Goal: Transaction & Acquisition: Book appointment/travel/reservation

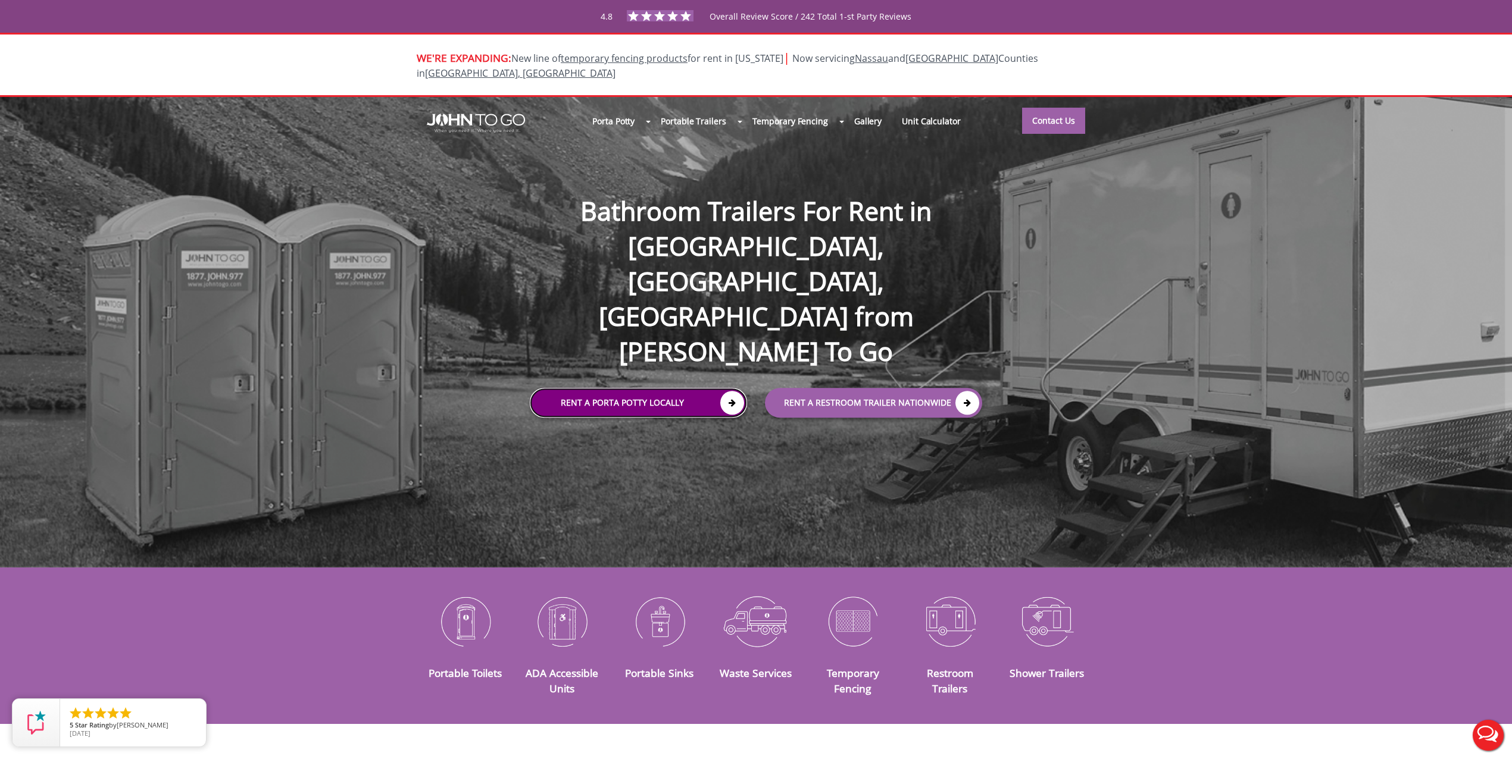
click at [684, 388] on link "Rent a Porta Potty Locally" at bounding box center [638, 403] width 217 height 30
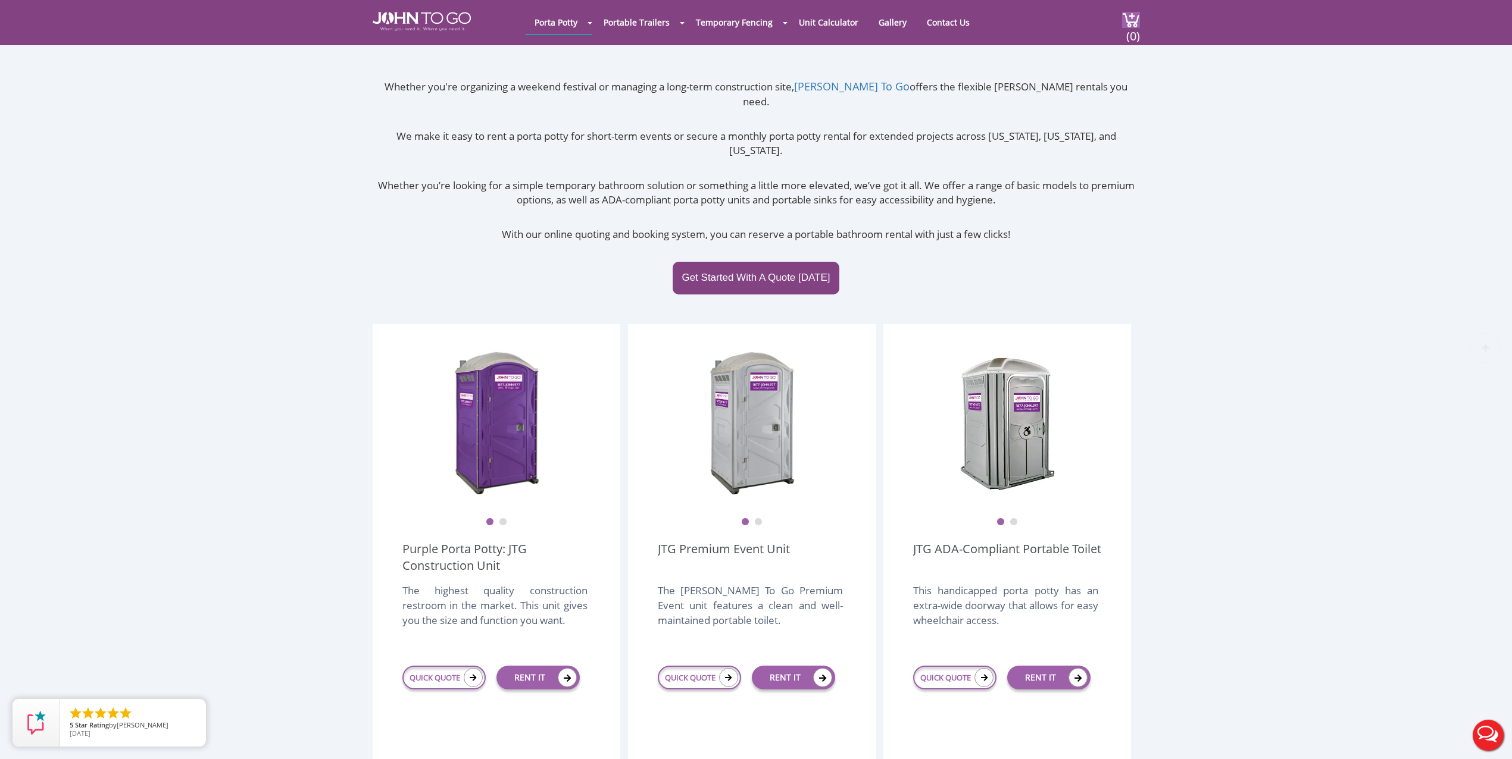
scroll to position [63, 0]
click at [453, 665] on link "QUICK QUOTE" at bounding box center [443, 677] width 83 height 24
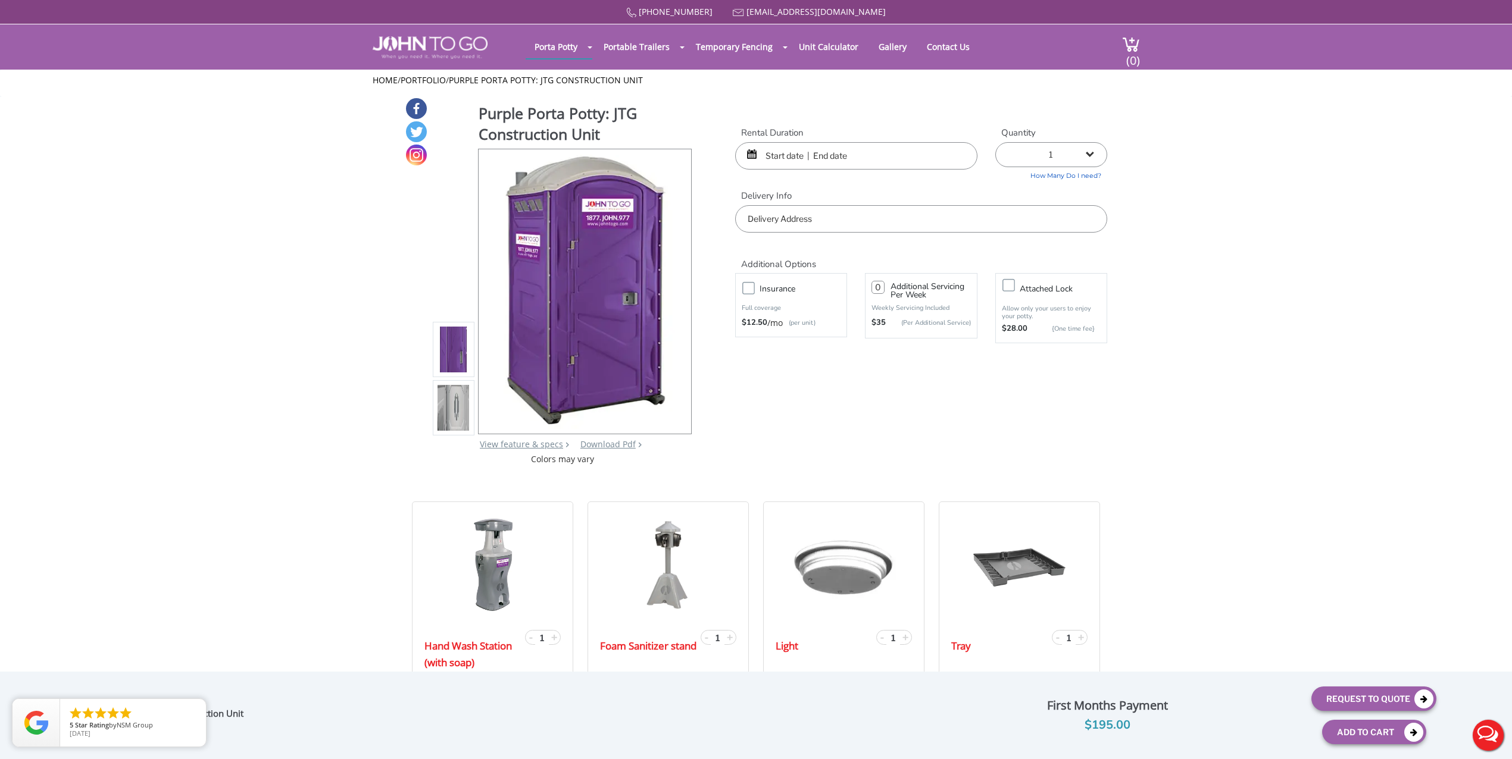
click at [846, 169] on input "text" at bounding box center [856, 155] width 242 height 27
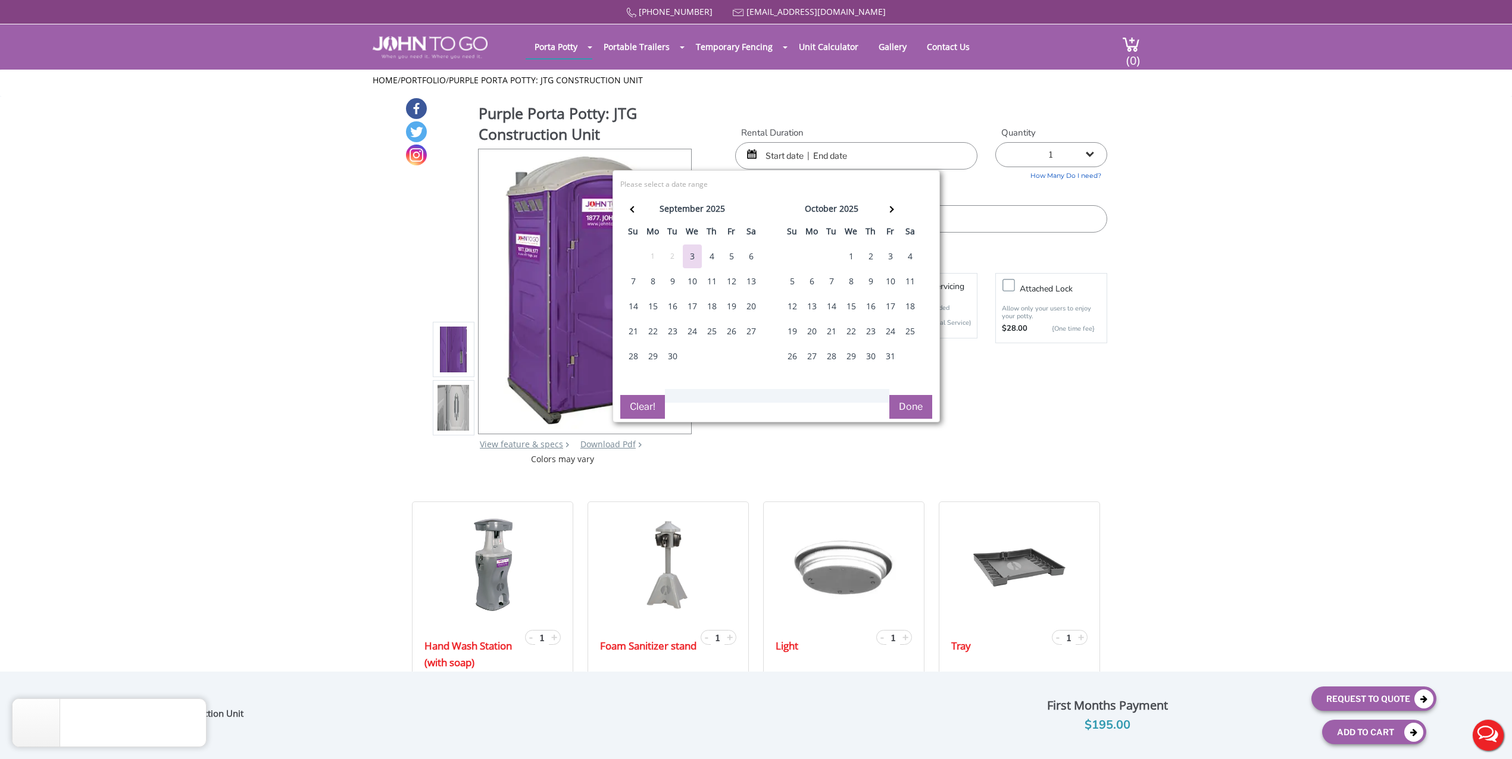
click at [731, 255] on div "5" at bounding box center [731, 257] width 19 height 24
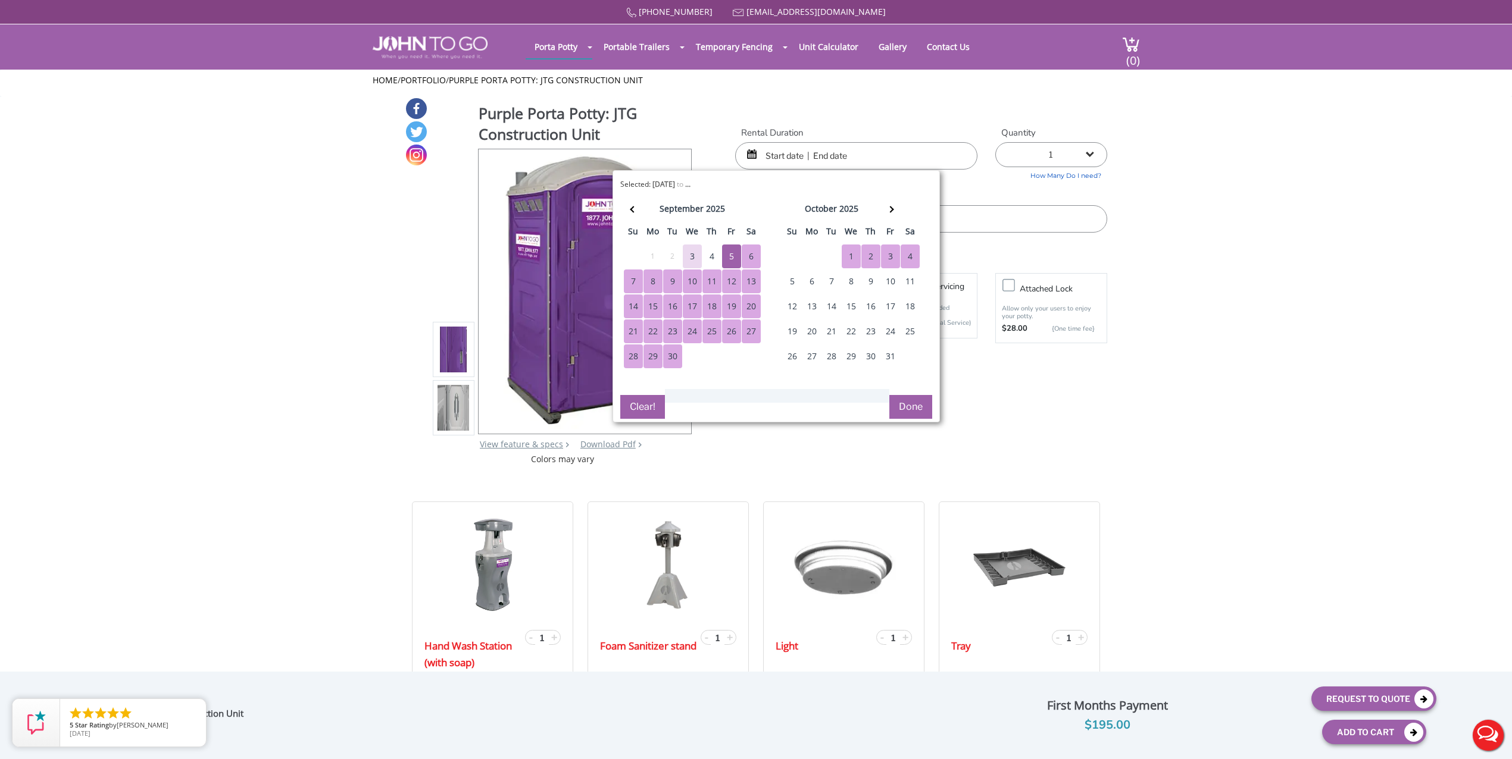
click at [916, 405] on button "Done" at bounding box center [910, 407] width 43 height 24
type input "0"
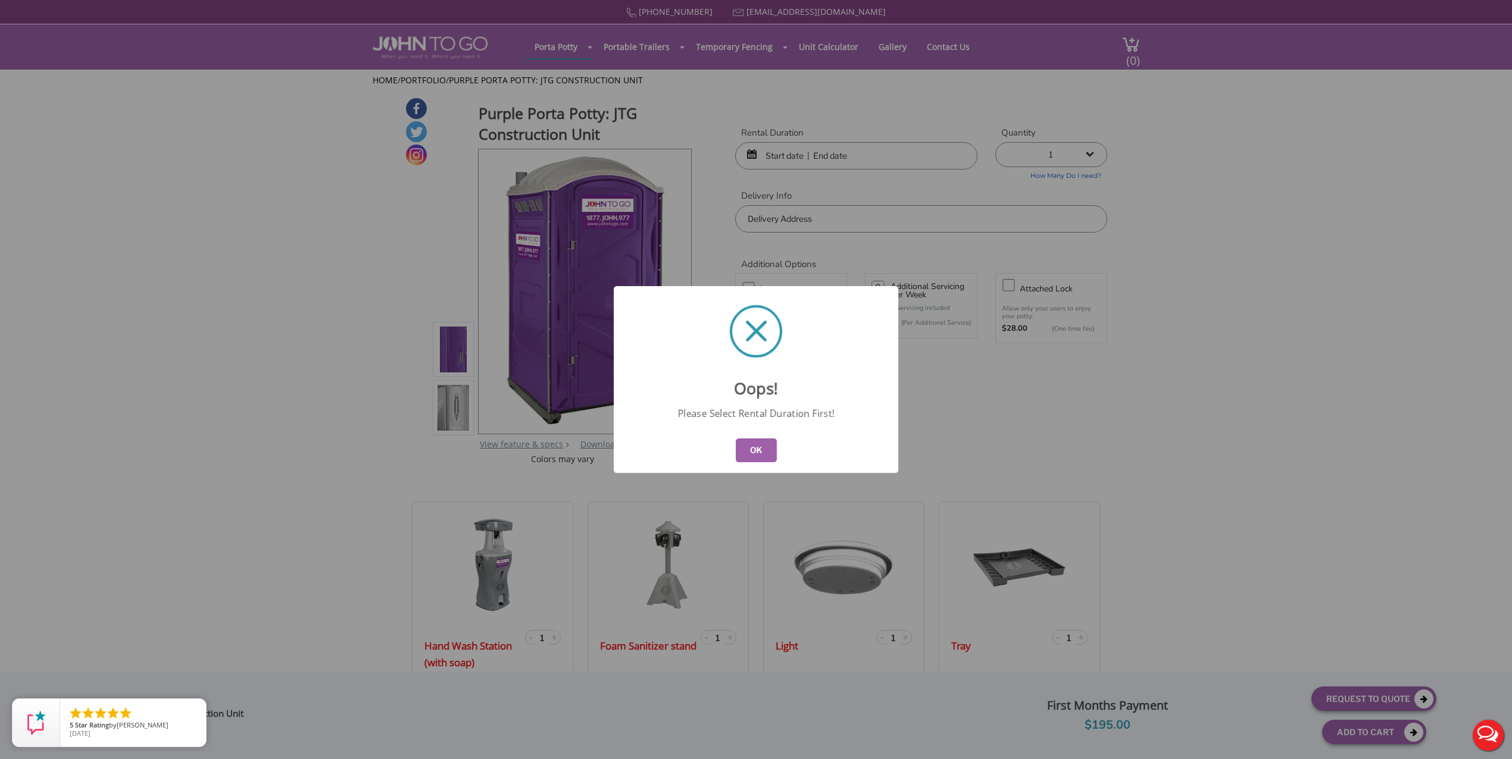
click at [747, 448] on button "OK" at bounding box center [756, 451] width 41 height 24
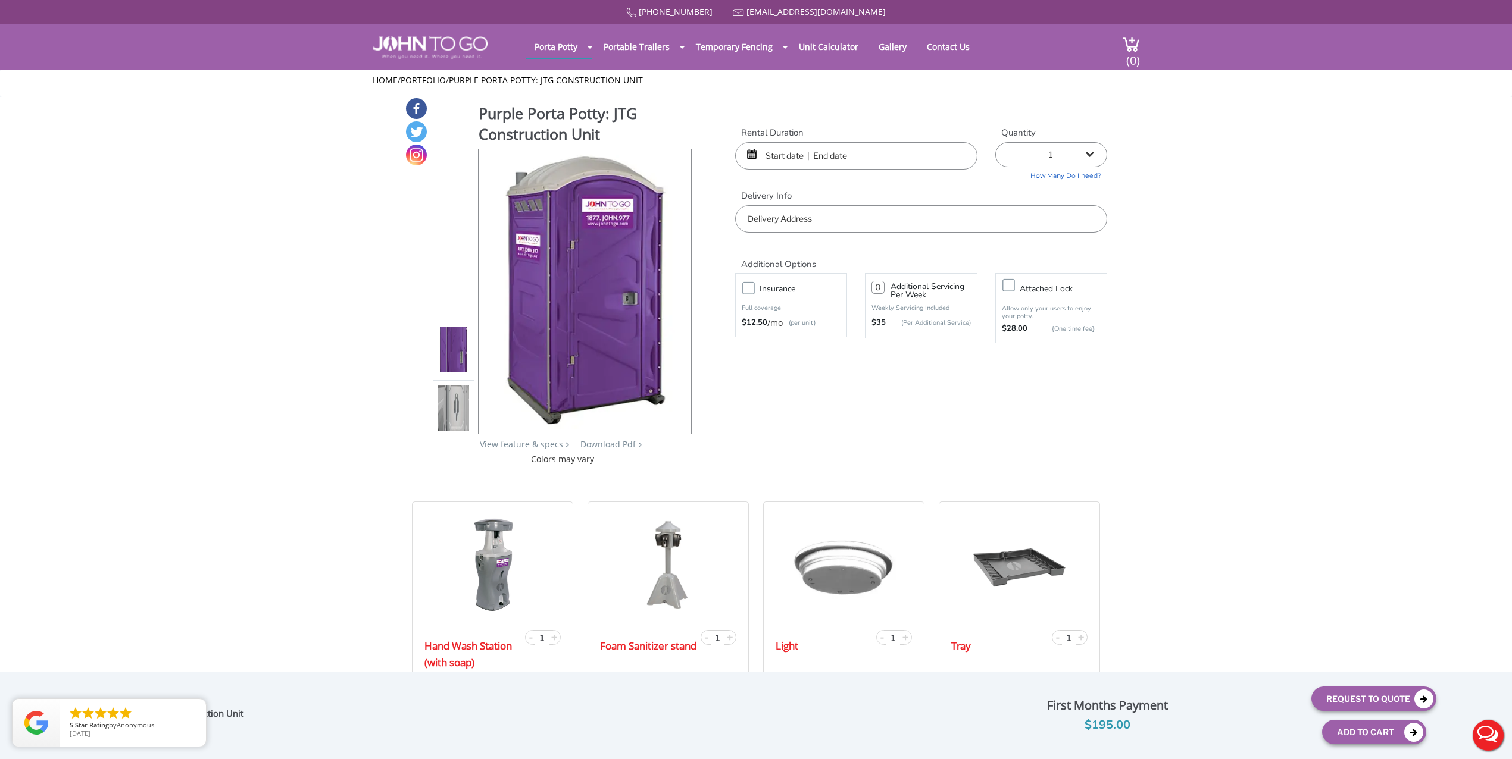
click at [755, 150] on div at bounding box center [856, 155] width 242 height 27
click at [784, 162] on input "text" at bounding box center [856, 155] width 242 height 27
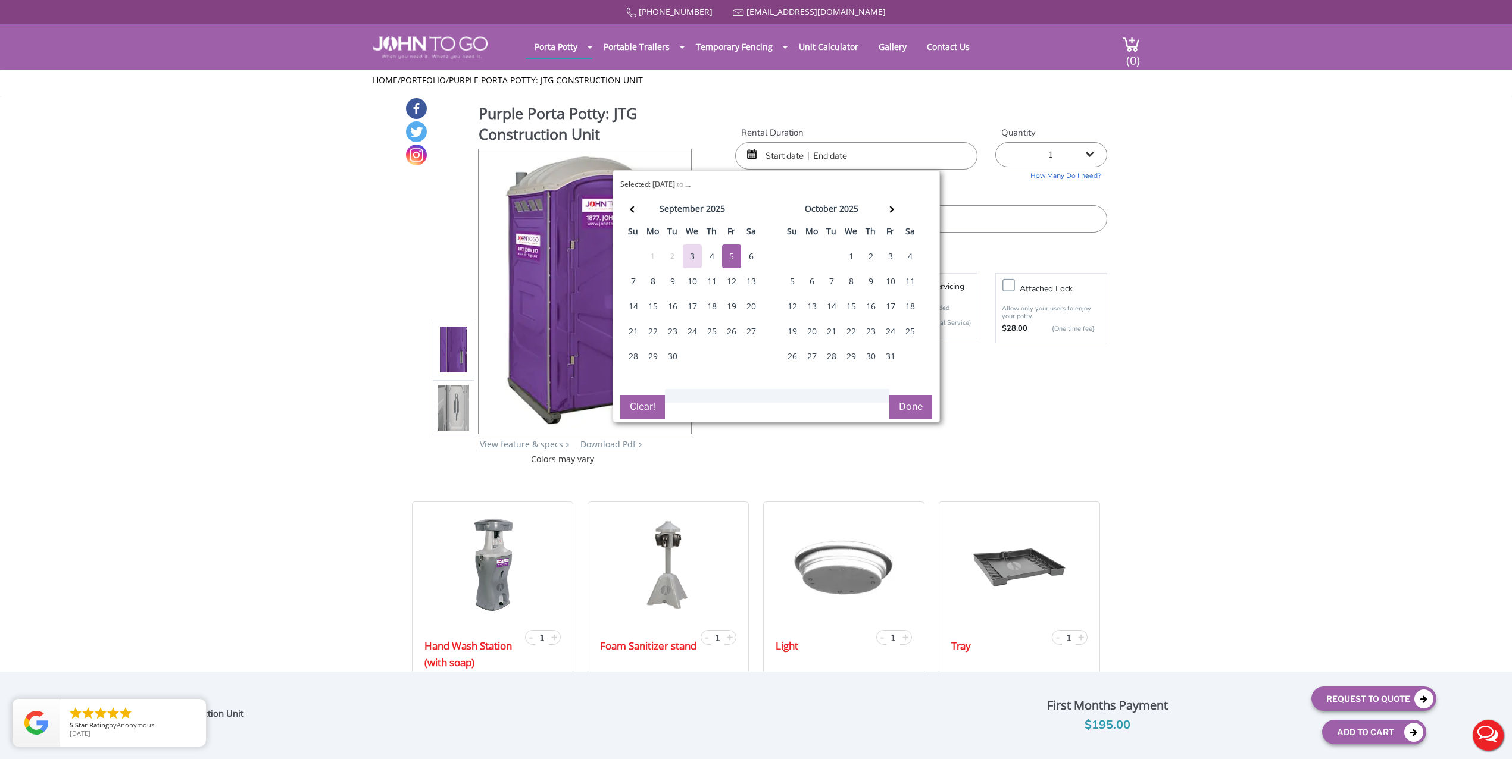
click at [731, 255] on div "5" at bounding box center [731, 257] width 19 height 24
type input "09/05/2025 to 09/05/2025"
click at [1088, 348] on div "Additional Options Insurance Full coverage $12.50 /mo (per unit) 0 Additional S…" at bounding box center [921, 294] width 390 height 123
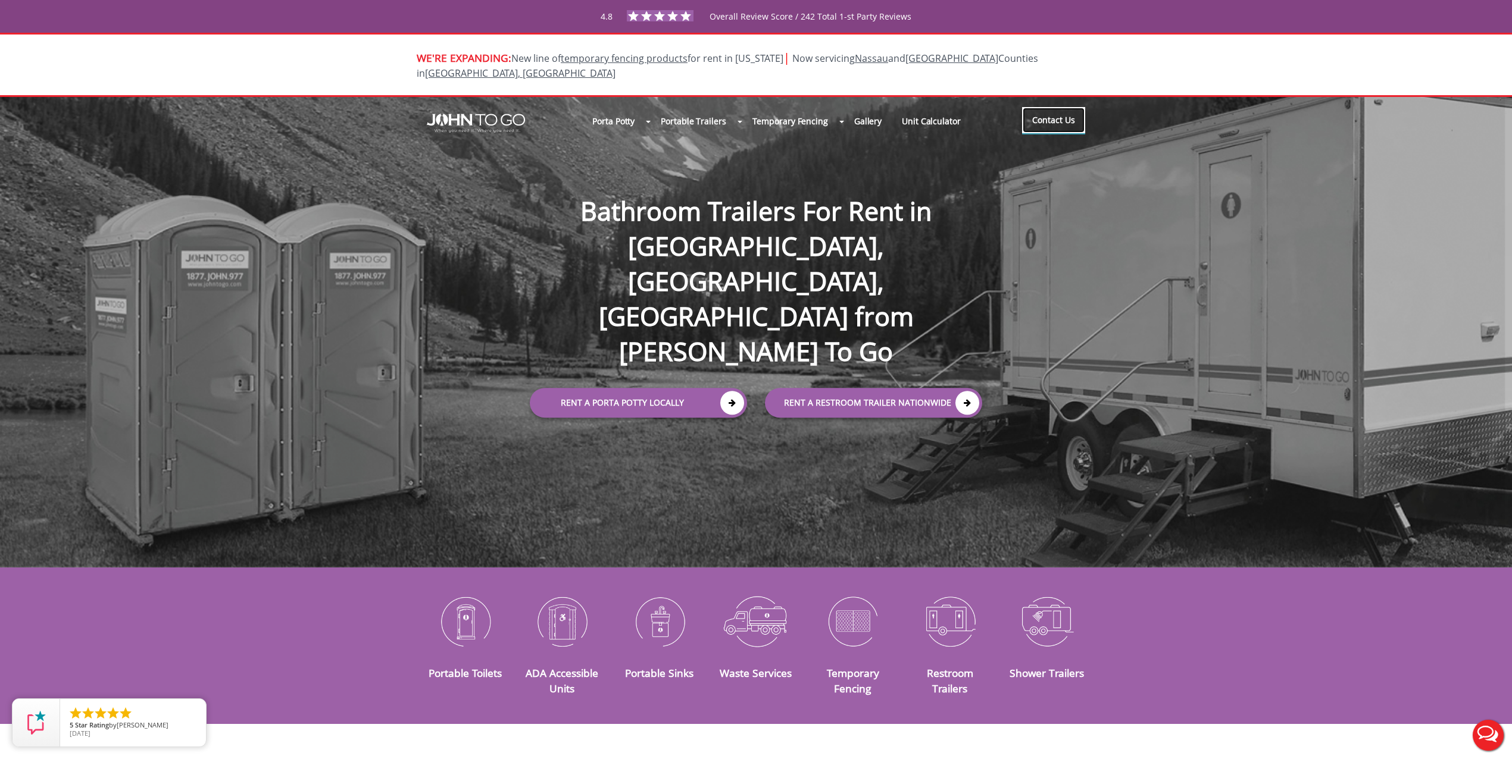
click at [1050, 108] on link "Contact Us" at bounding box center [1053, 120] width 63 height 26
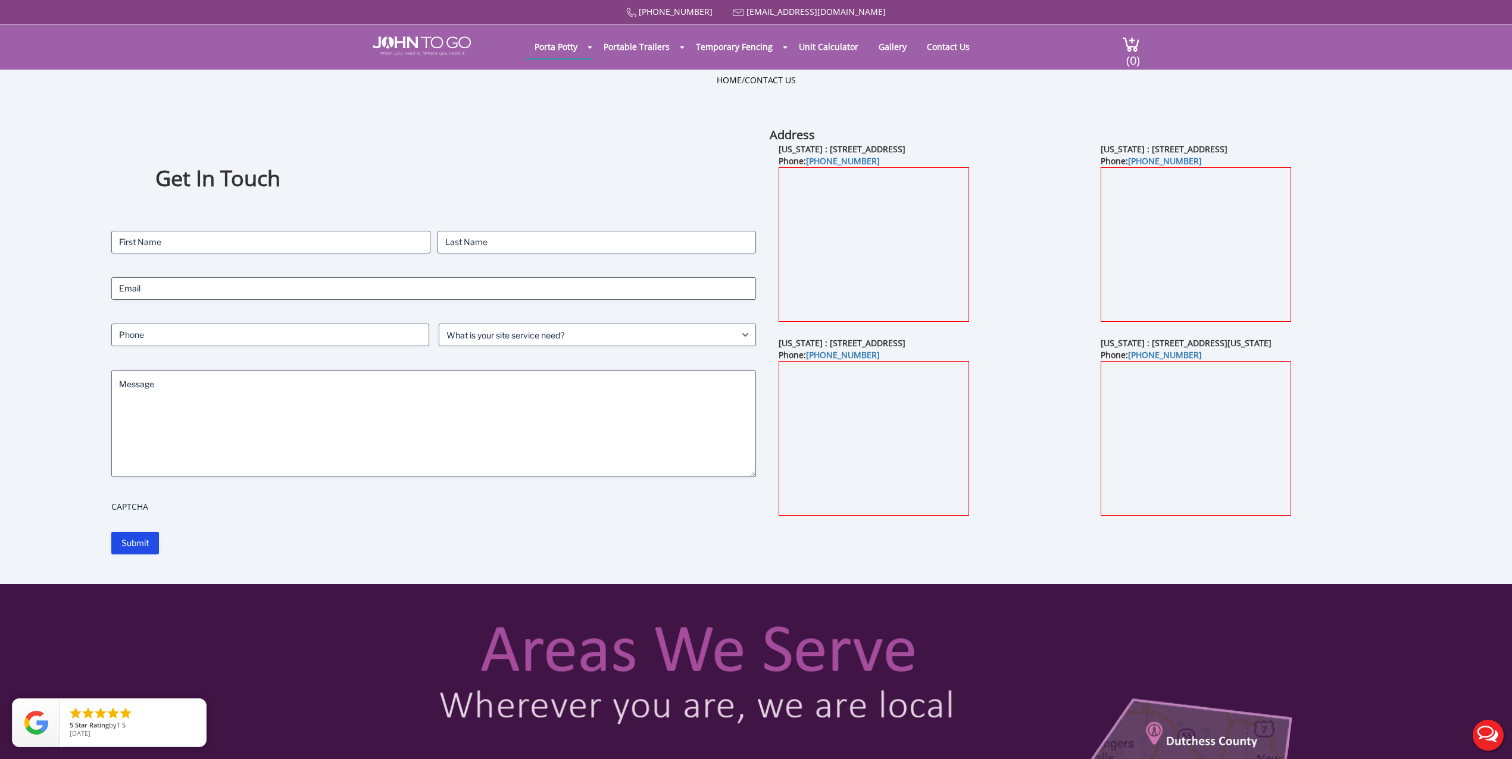
click at [1050, 108] on div "Home / Contact Us" at bounding box center [756, 98] width 696 height 48
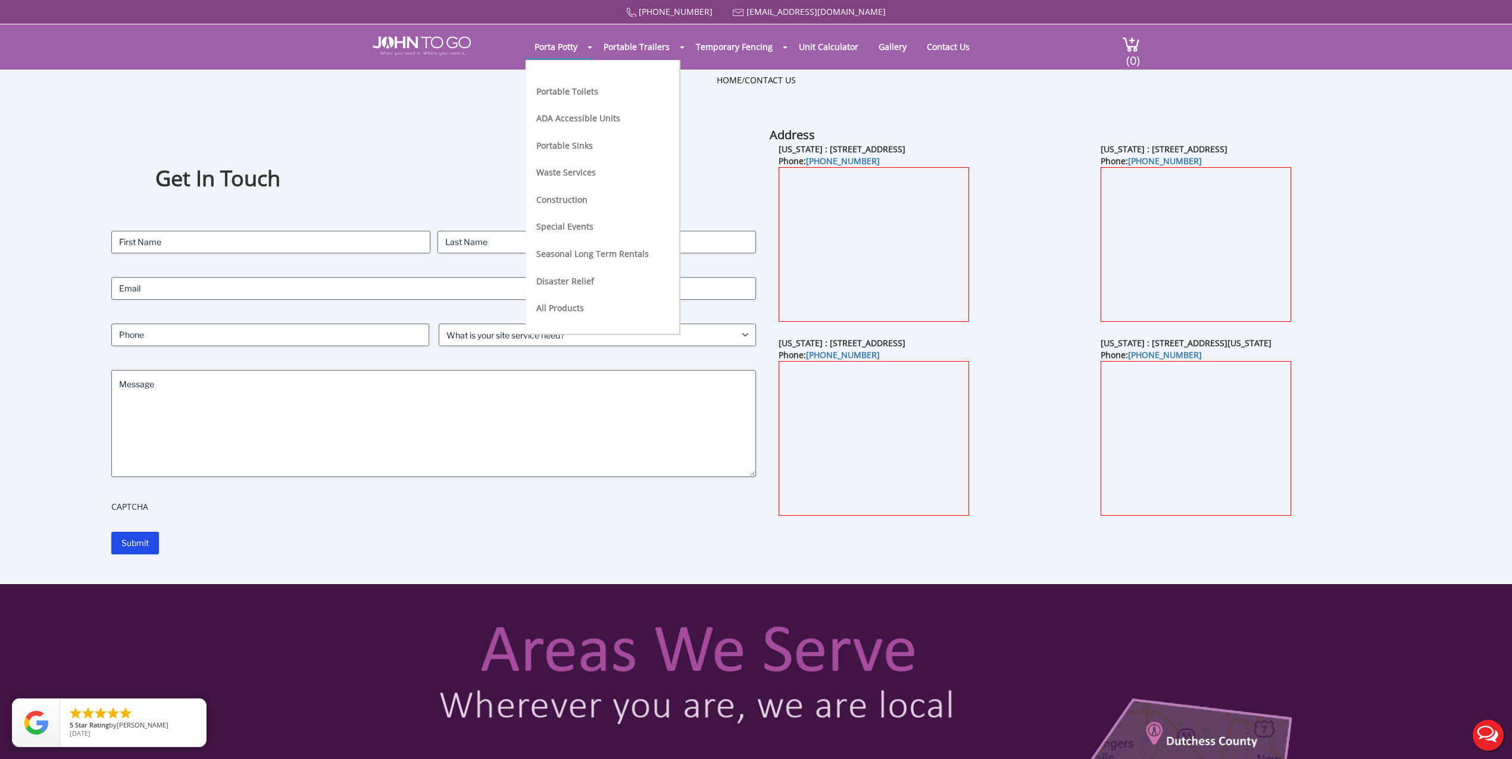
click at [567, 83] on li "Portable Toilets" at bounding box center [592, 96] width 112 height 27
click at [567, 90] on link "Portable Toilets" at bounding box center [567, 91] width 62 height 11
